Goal: Check status: Check status

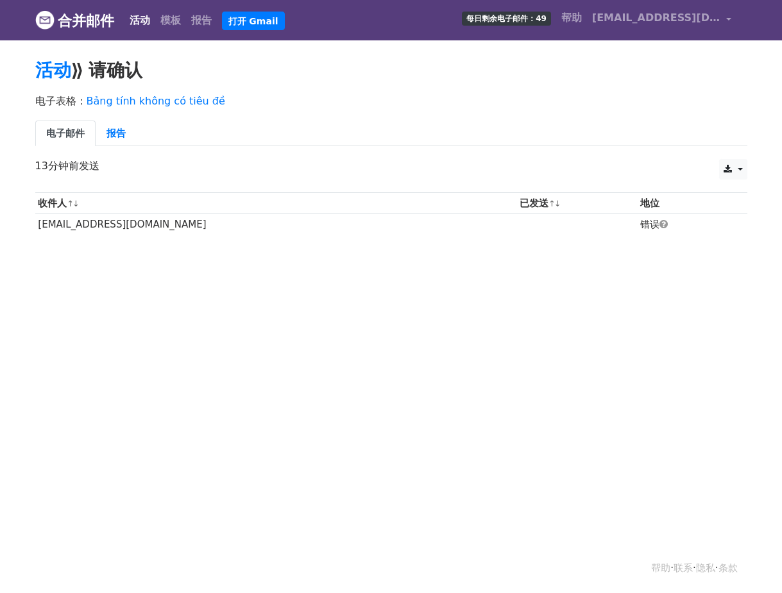
click at [438, 114] on div "电子表格： Bảng tính không có tiêu đề 电子邮件 报告" at bounding box center [391, 124] width 731 height 72
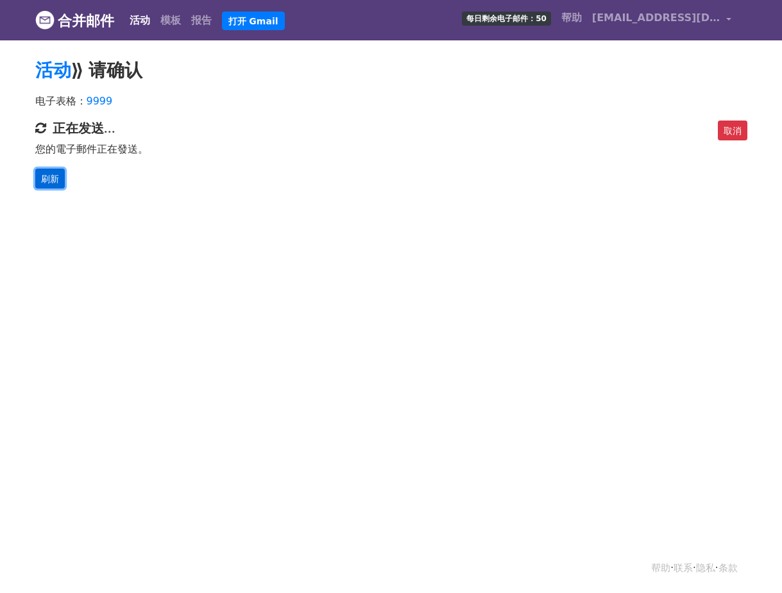
click at [55, 179] on font "刷新" at bounding box center [50, 178] width 18 height 10
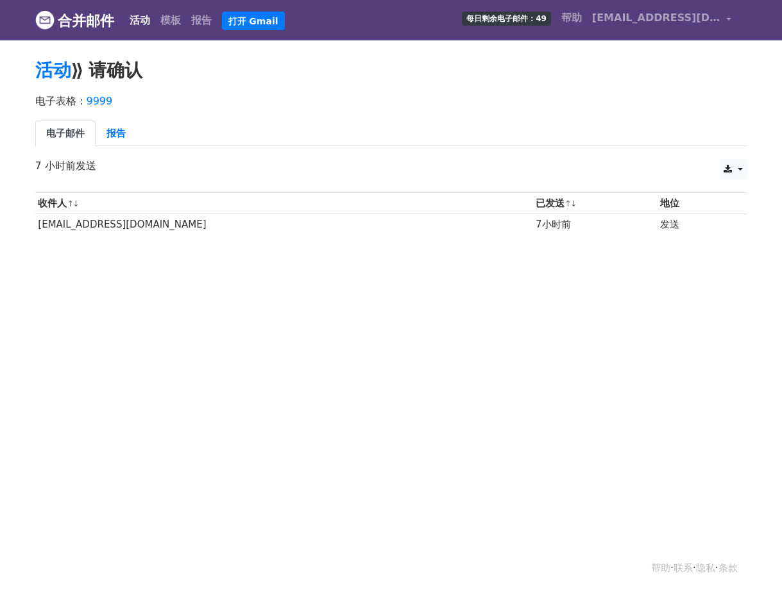
drag, startPoint x: 0, startPoint y: 0, endPoint x: 90, endPoint y: 353, distance: 364.2
click at [90, 353] on html "合并邮件 活动 模板 报告 打开 Gmail 每日剩余电子邮件：49 帮助 vanhuongt725@gmail.com 帐户 取消订阅 集成 通知设置 登出…" at bounding box center [391, 296] width 782 height 593
click at [110, 136] on font "报告" at bounding box center [115, 134] width 19 height 12
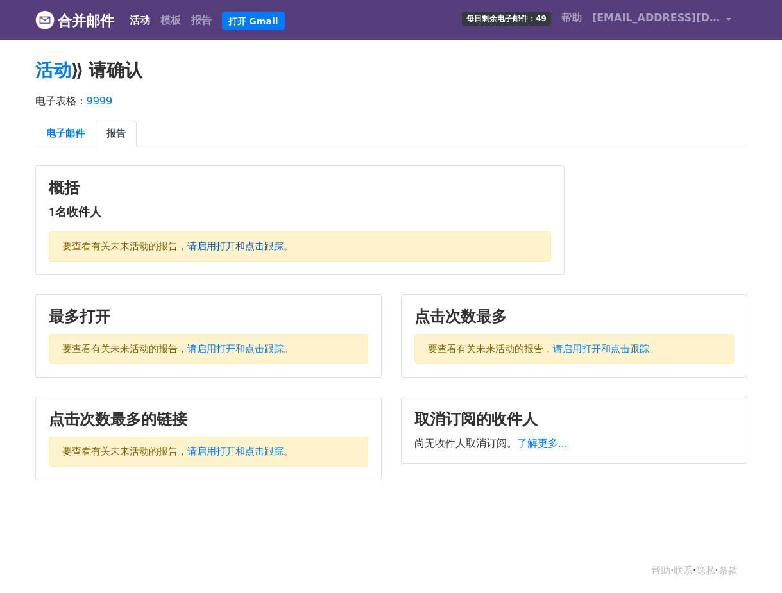
click at [234, 248] on font "请启用打开和点击跟踪" at bounding box center [235, 247] width 96 height 12
